Goal: Task Accomplishment & Management: Manage account settings

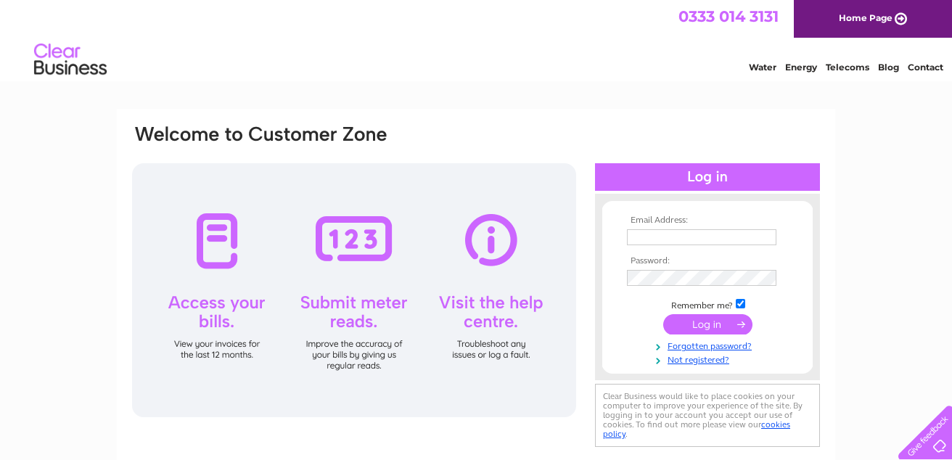
type input "johng203@yahoo.co.uk"
click at [707, 321] on input "submit" at bounding box center [707, 324] width 89 height 20
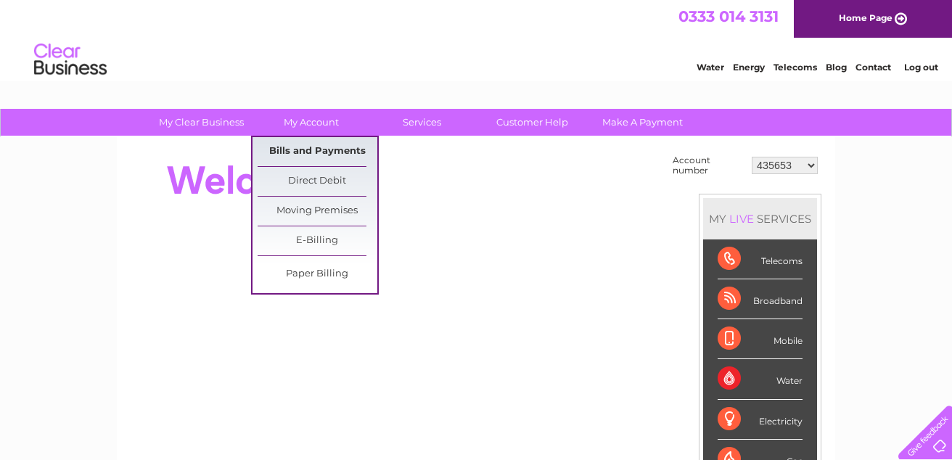
click at [324, 150] on link "Bills and Payments" at bounding box center [318, 151] width 120 height 29
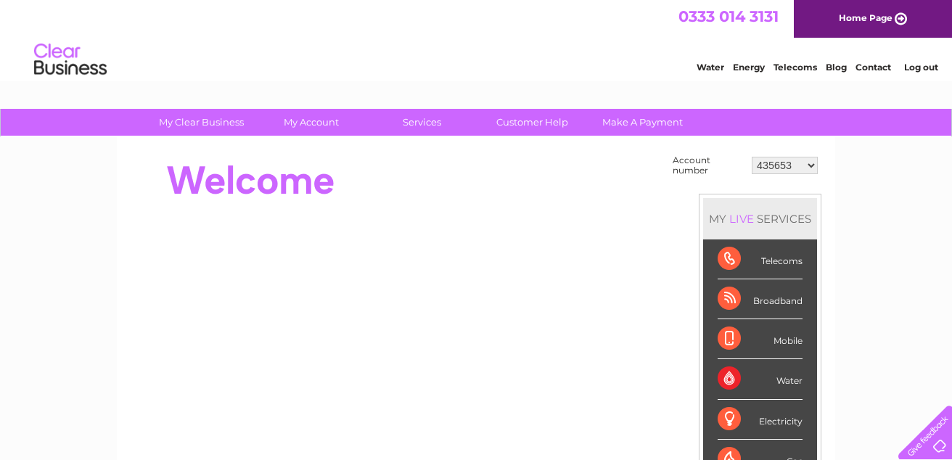
click at [812, 162] on select "435653 919747 30296947" at bounding box center [785, 165] width 66 height 17
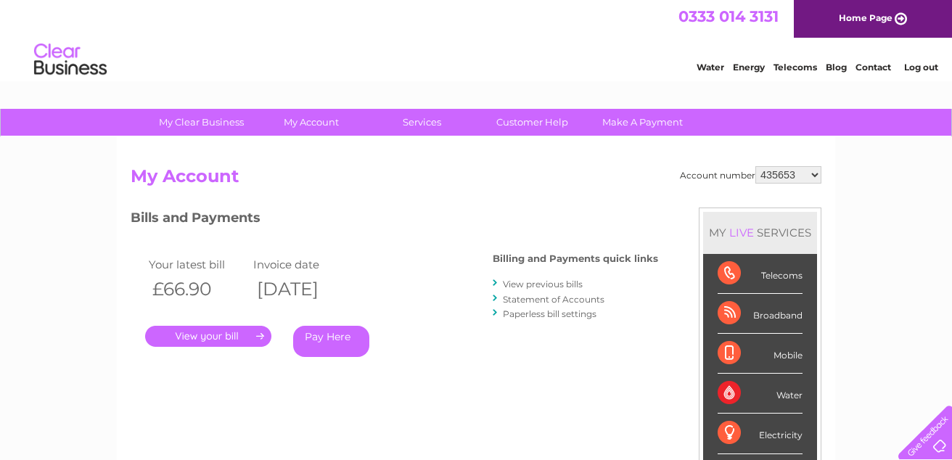
click at [813, 172] on select "435653 919747 30296947" at bounding box center [788, 174] width 66 height 17
select select "919747"
click at [755, 166] on select "435653 919747 30296947" at bounding box center [788, 174] width 66 height 17
click at [240, 331] on link "." at bounding box center [208, 336] width 126 height 21
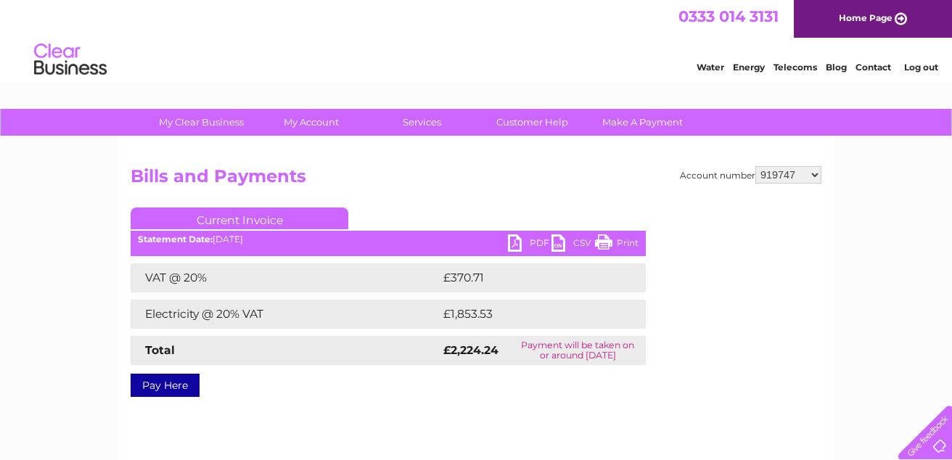
click at [519, 242] on link "PDF" at bounding box center [530, 244] width 44 height 21
